Goal: Communication & Community: Answer question/provide support

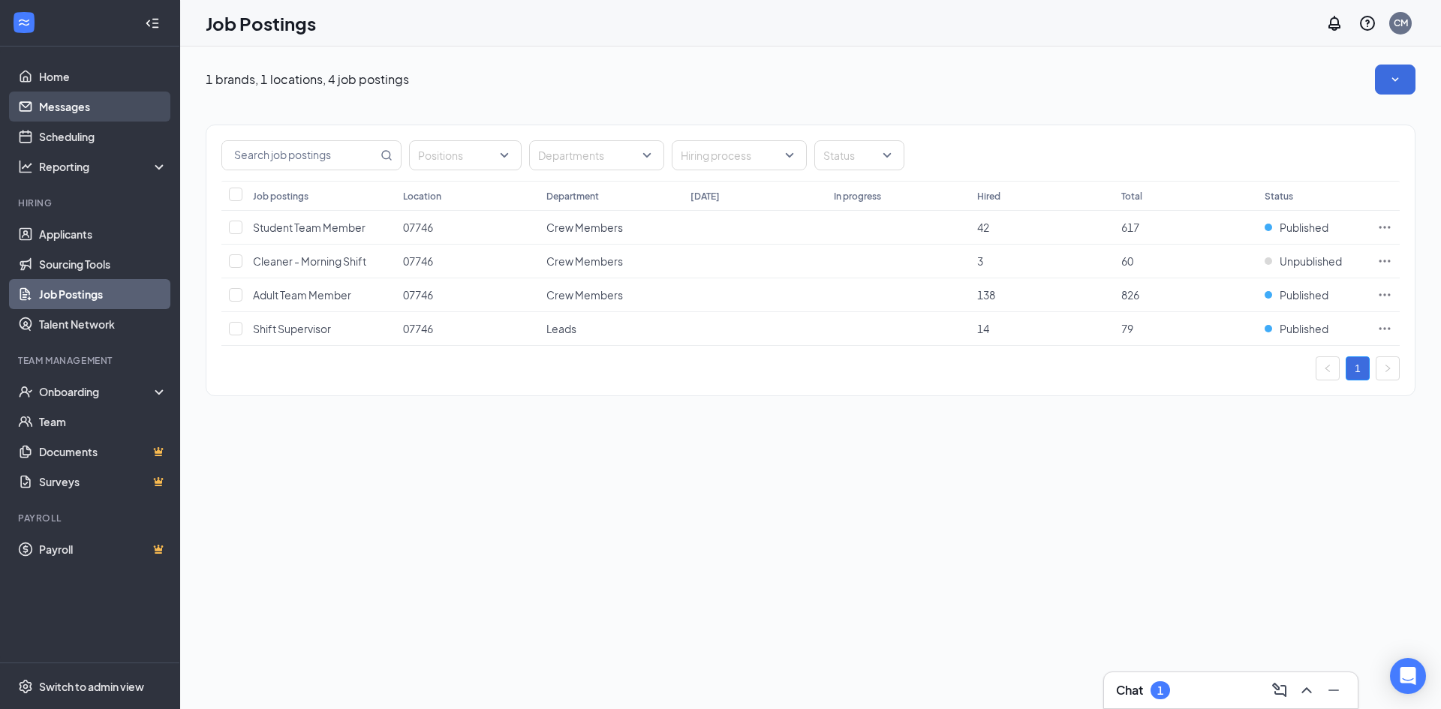
click at [145, 110] on link "Messages" at bounding box center [103, 107] width 128 height 30
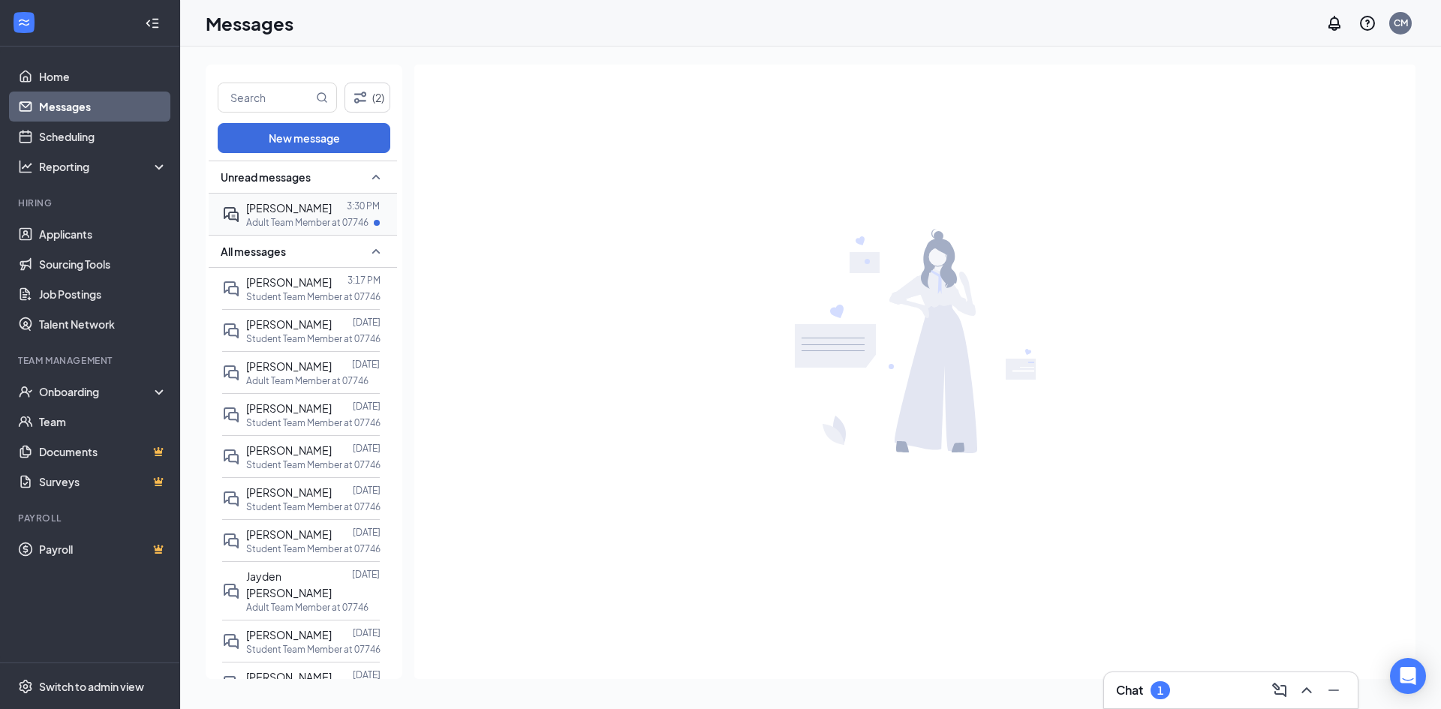
click at [304, 210] on span "[PERSON_NAME]" at bounding box center [289, 208] width 86 height 14
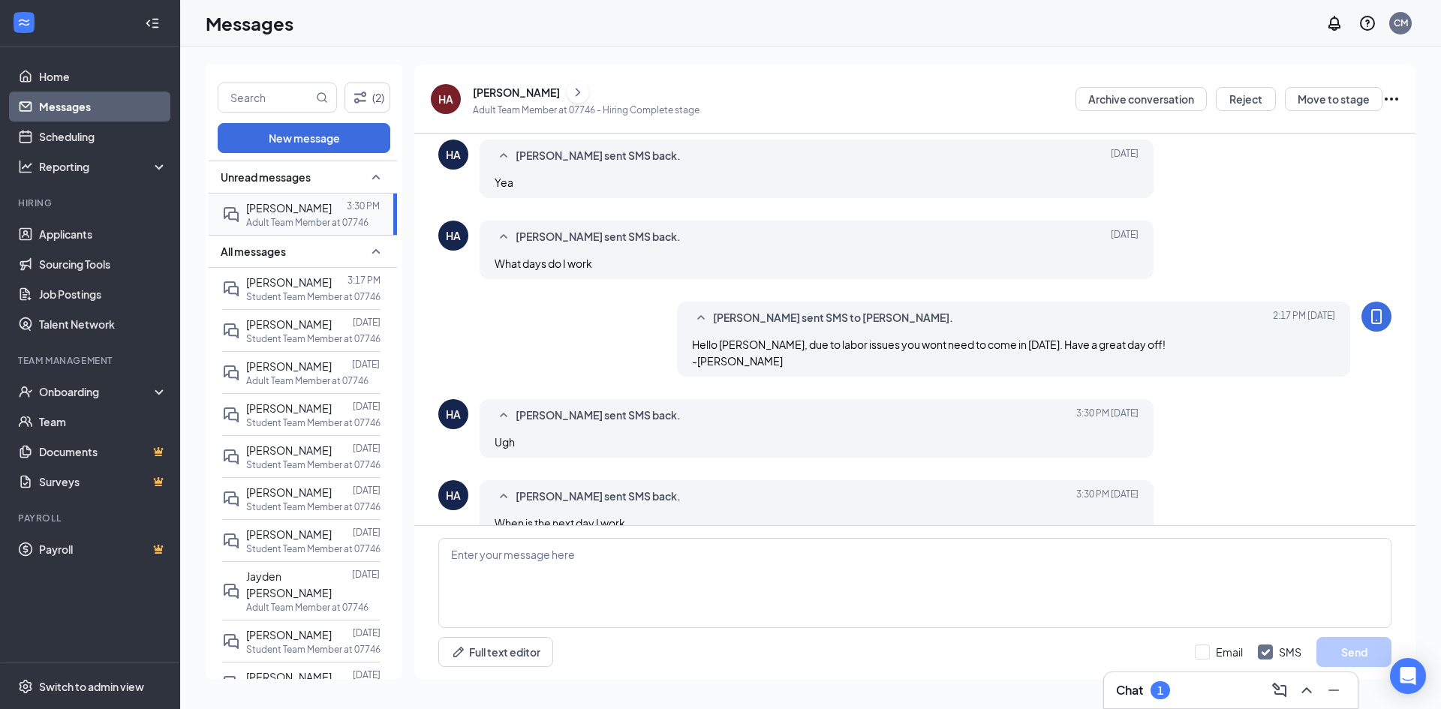
scroll to position [483, 0]
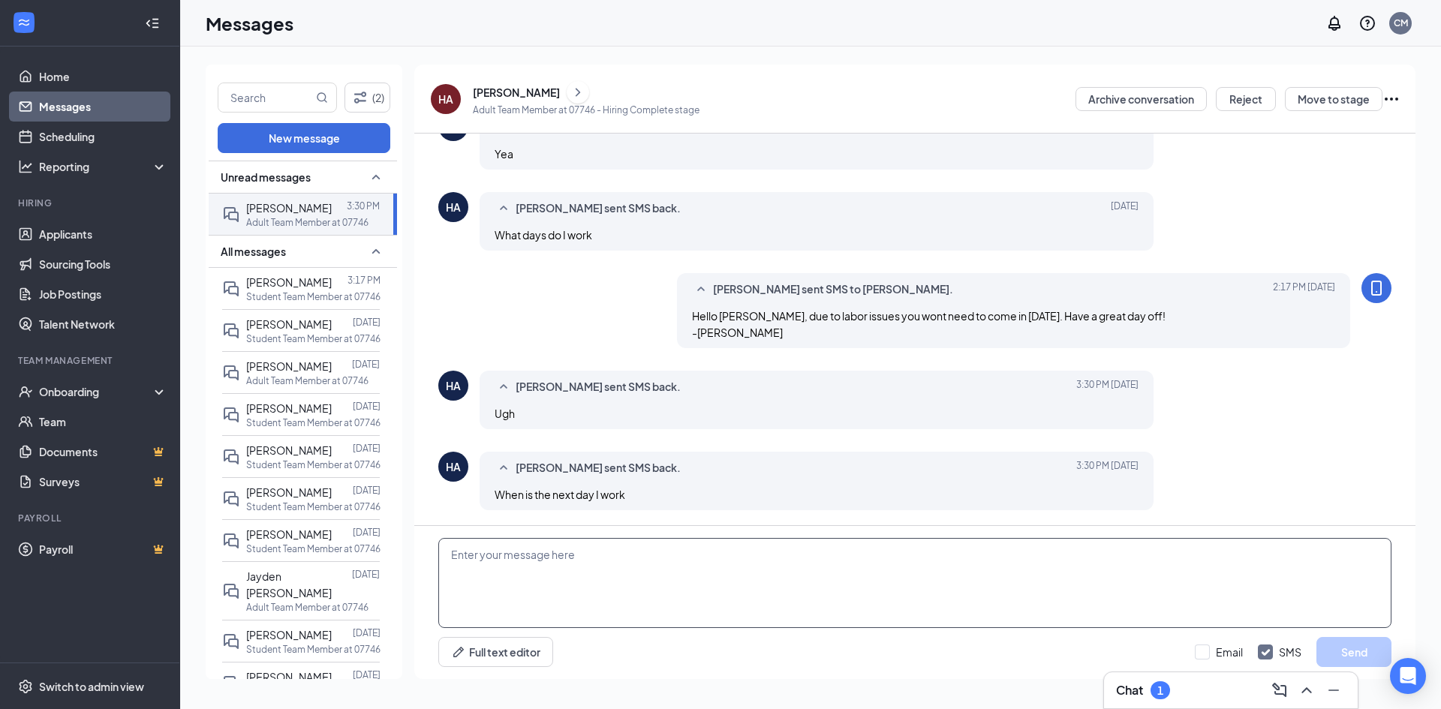
click at [590, 558] on textarea at bounding box center [914, 583] width 953 height 90
type textarea "T"
type textarea "3-10 [DATE]"
click at [1335, 653] on button "Send" at bounding box center [1354, 652] width 75 height 30
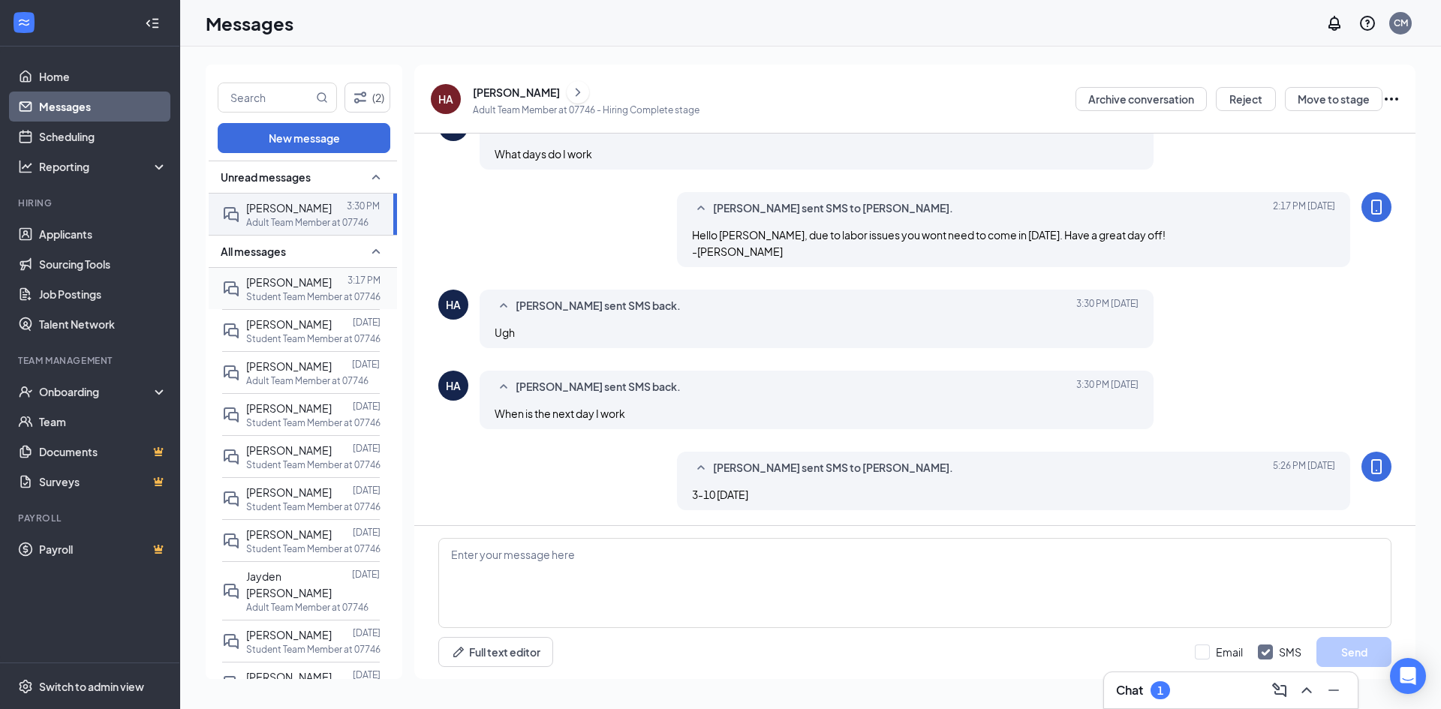
click at [327, 270] on div "[PERSON_NAME] 3:17 PM Student Team Member at 07746" at bounding box center [301, 288] width 158 height 41
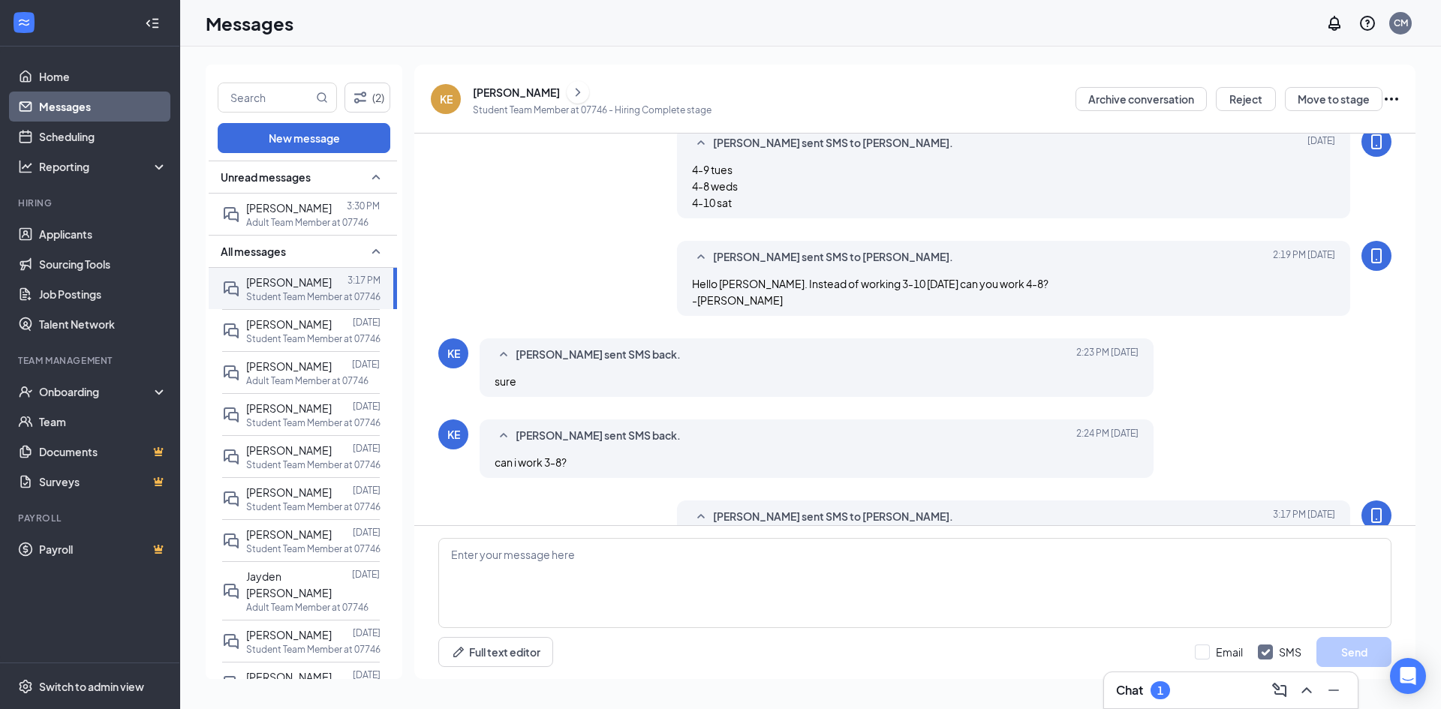
scroll to position [533, 0]
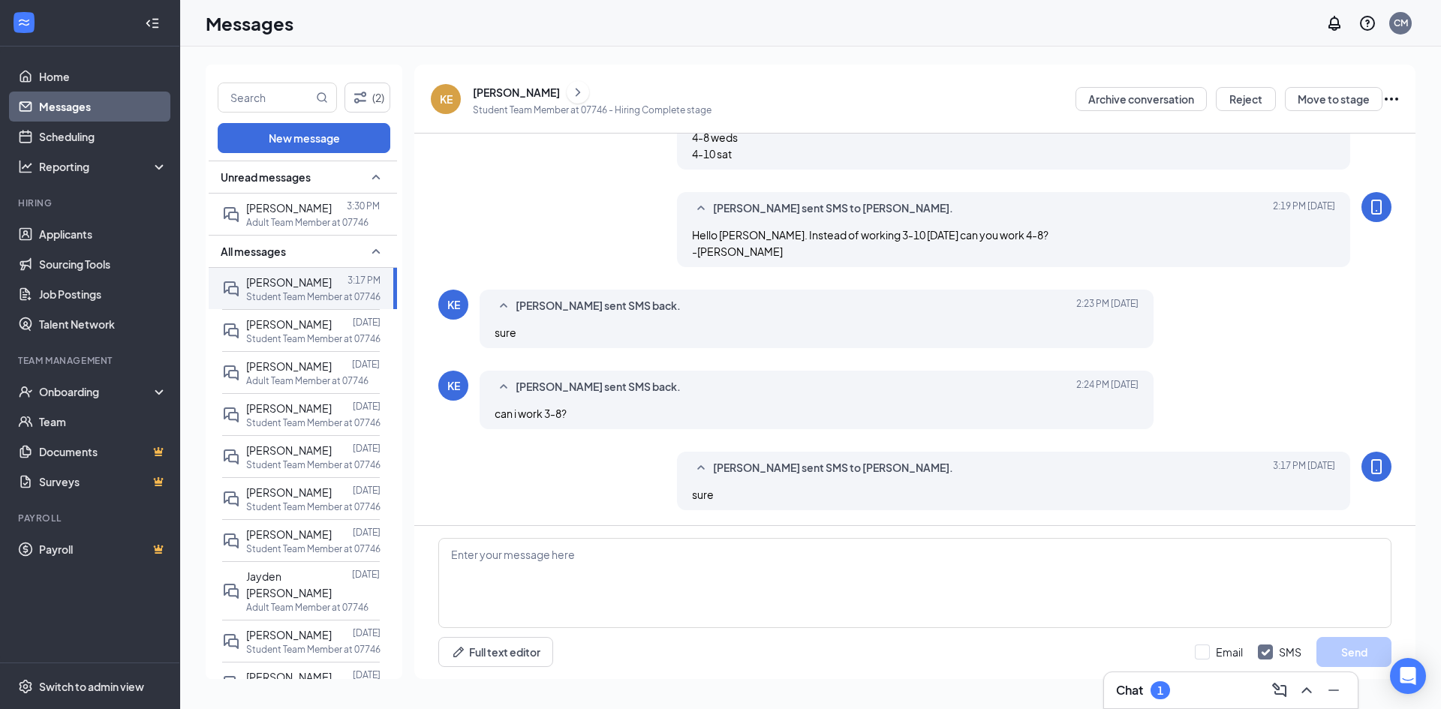
click at [1161, 681] on div "Chat 1" at bounding box center [1231, 691] width 230 height 24
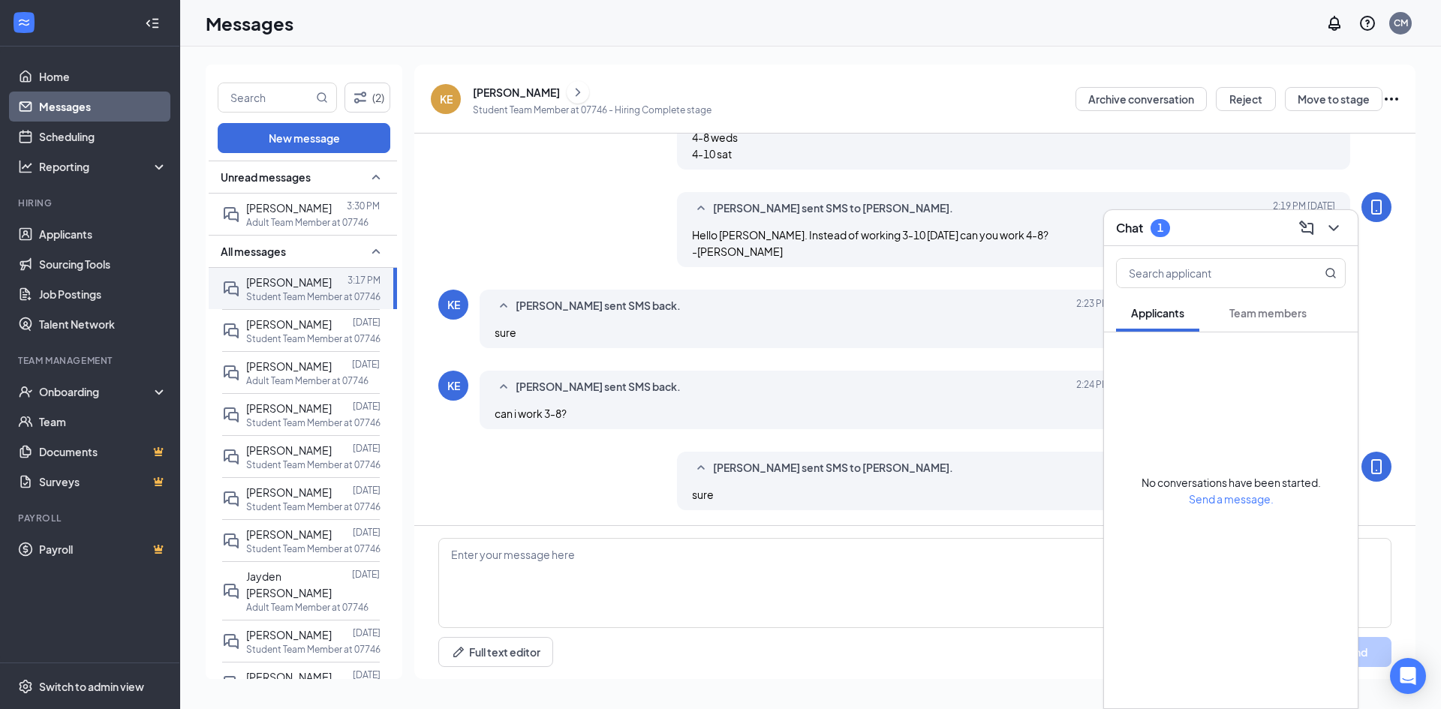
click at [1290, 316] on span "Team members" at bounding box center [1268, 313] width 77 height 14
